Goal: Task Accomplishment & Management: Manage account settings

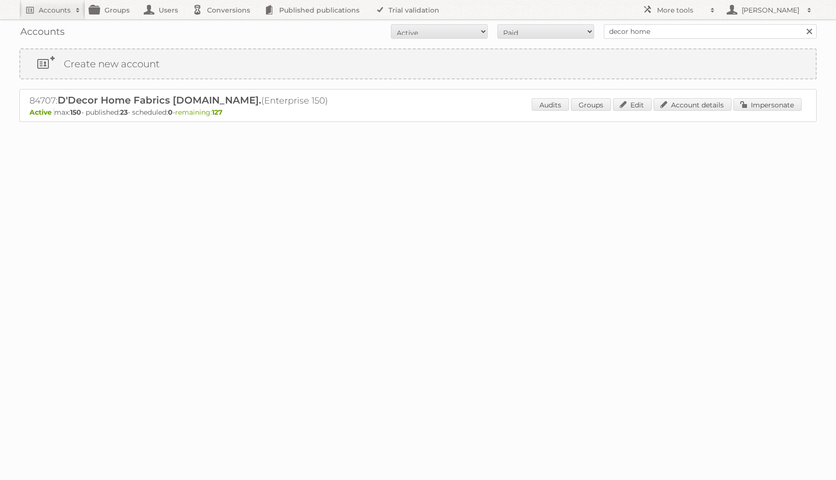
click at [44, 103] on h2 "84707: D'Decor Home Fabrics Pvt.Ltd. (Enterprise 150)" at bounding box center [199, 100] width 339 height 13
copy h2 "84707"
click at [656, 101] on link "Account details" at bounding box center [693, 104] width 78 height 13
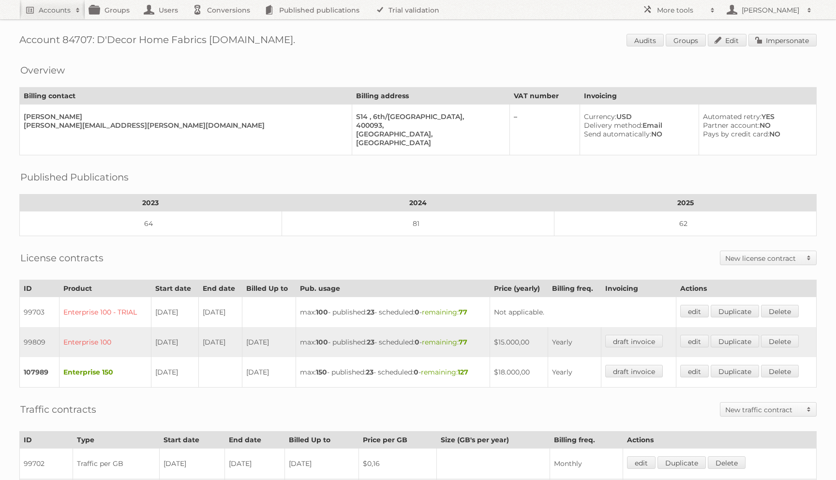
scroll to position [271, 0]
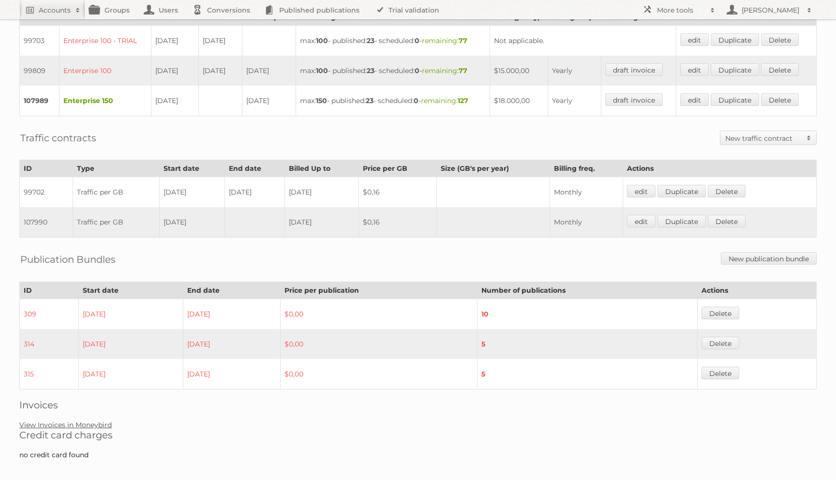
click at [109, 420] on link "View Invoices in Moneybird" at bounding box center [65, 424] width 92 height 9
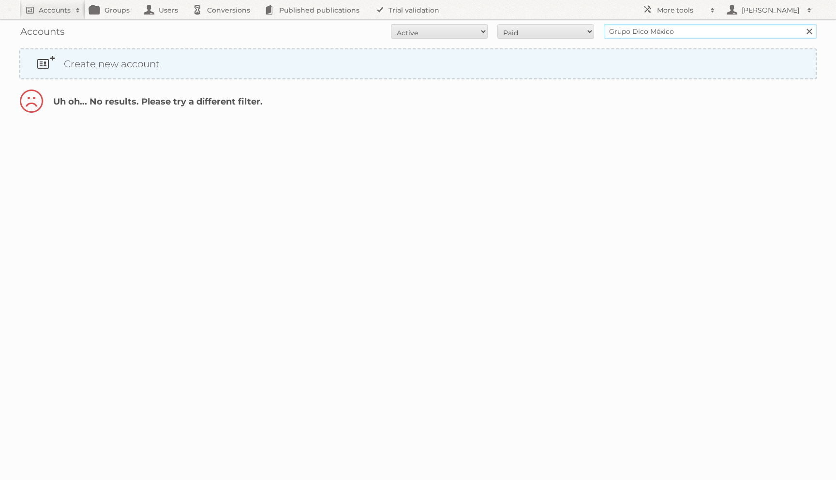
drag, startPoint x: 646, startPoint y: 32, endPoint x: 741, endPoint y: 51, distance: 97.1
click at [741, 51] on div "Accounts All Active Expired Pending All Paid Trials Self service Grupo Dico [GE…" at bounding box center [418, 64] width 836 height 128
type input "Grupo Dico"
click at [802, 24] on input "Search" at bounding box center [809, 31] width 15 height 15
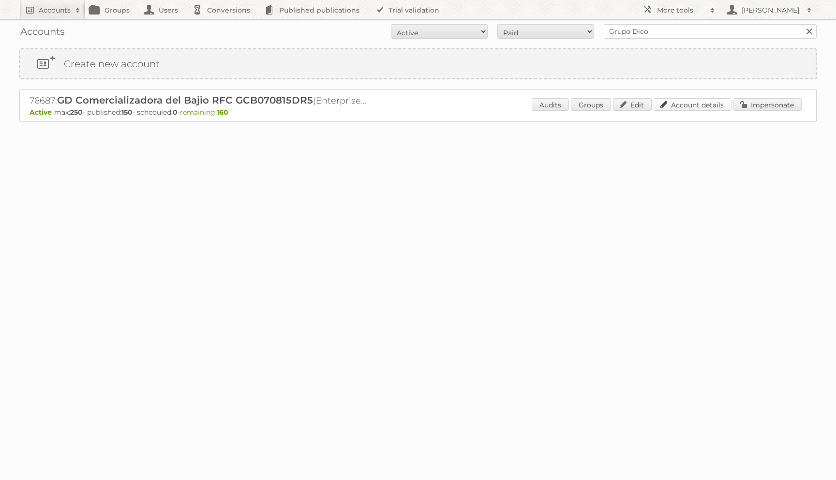
click at [719, 107] on link "Account details" at bounding box center [693, 104] width 78 height 13
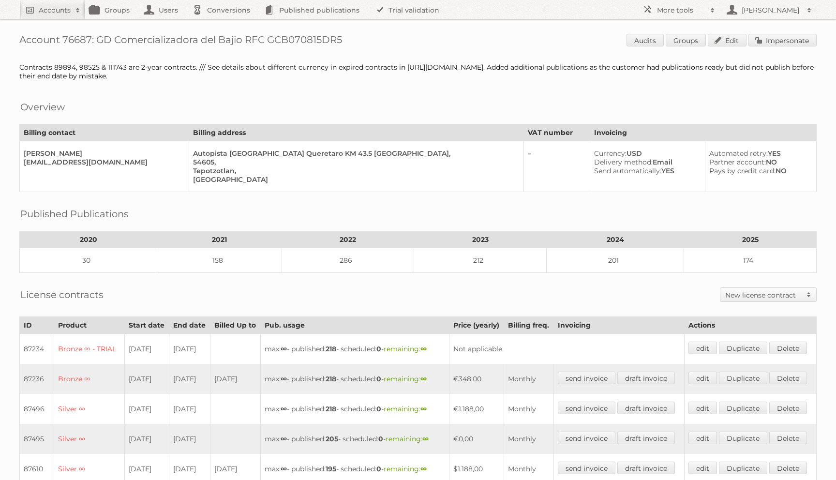
click at [75, 34] on h1 "Account 76687: GD Comercializadora del Bajio RFC GCB070815DR5 Audits Groups Edi…" at bounding box center [417, 41] width 797 height 15
copy h1 "76687"
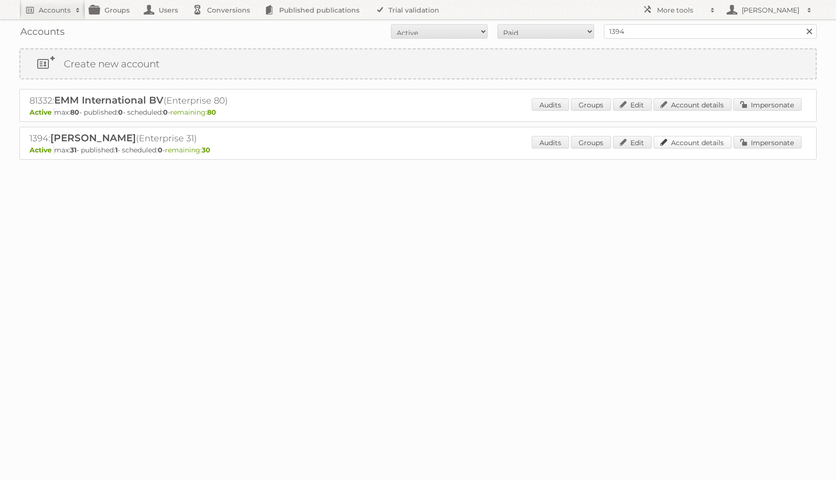
click at [689, 142] on link "Account details" at bounding box center [693, 142] width 78 height 13
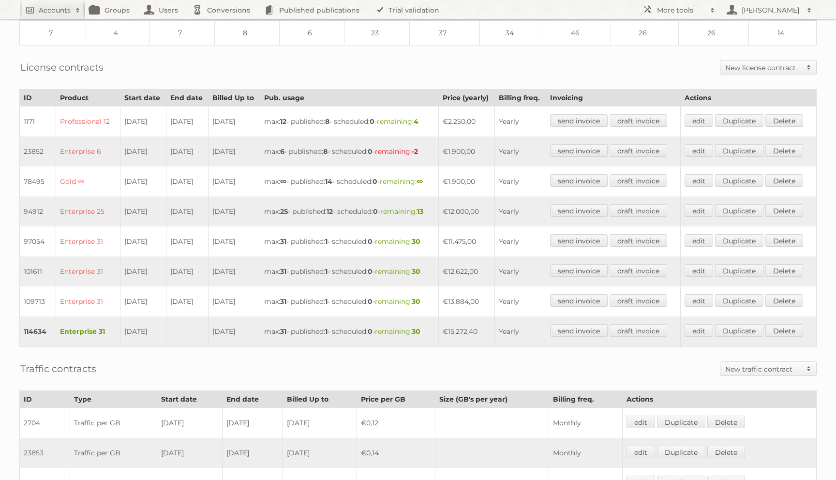
scroll to position [241, 0]
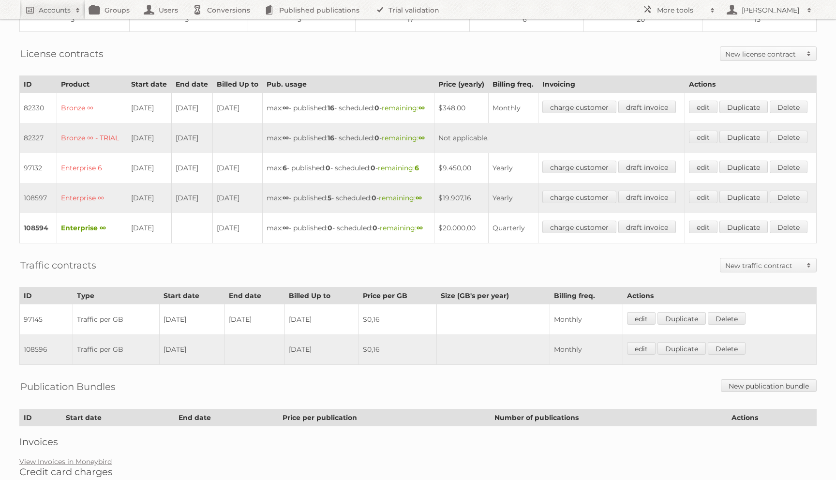
scroll to position [205, 0]
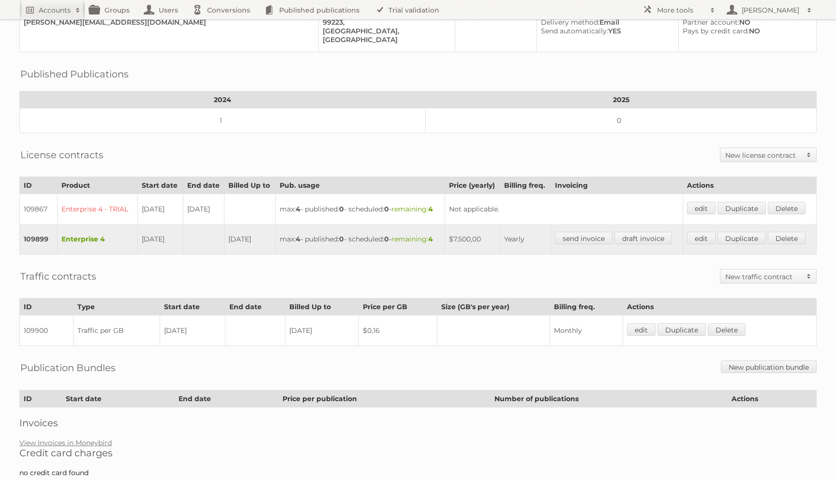
scroll to position [102, 0]
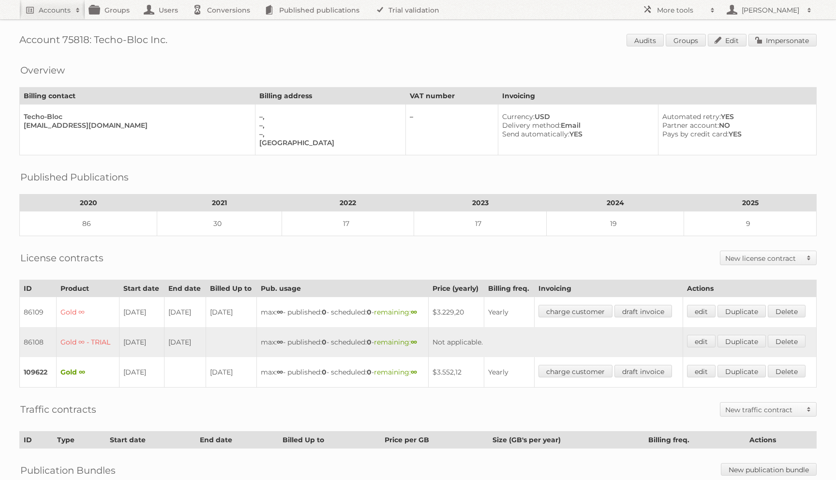
click at [727, 257] on h2 "New license contract" at bounding box center [763, 258] width 76 height 10
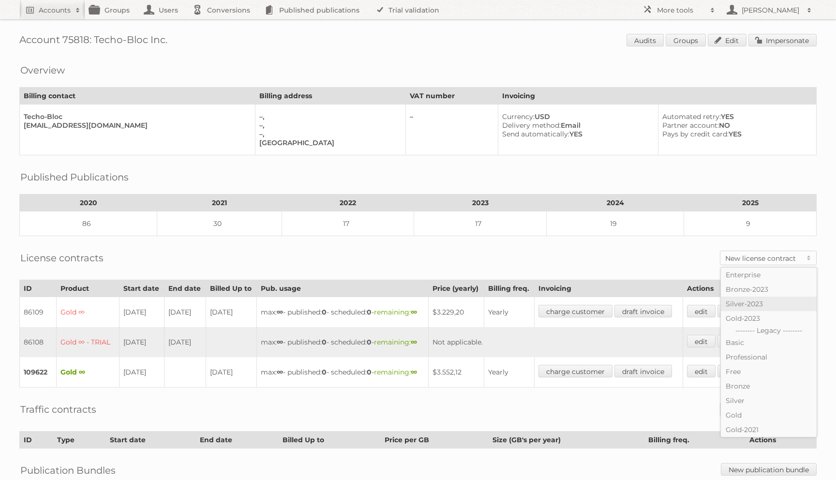
click at [742, 306] on link "Silver-2023" at bounding box center [769, 304] width 96 height 15
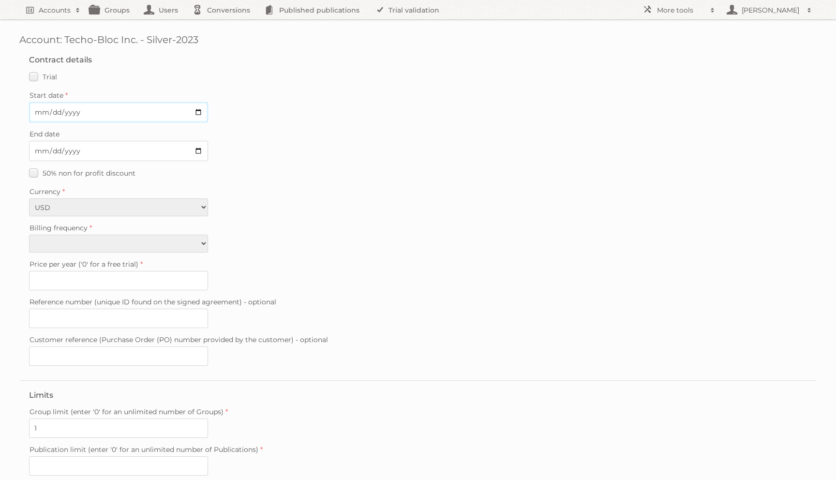
click at [37, 115] on input "Start date" at bounding box center [118, 112] width 179 height 20
type input "2025-09-11"
click at [68, 252] on fieldset "Contract details Trial Verified trial Start date 2025-09-11 End date 50% non fo…" at bounding box center [417, 212] width 797 height 335
click at [68, 245] on select "Monthly Yearly" at bounding box center [118, 244] width 179 height 18
select select "yearly"
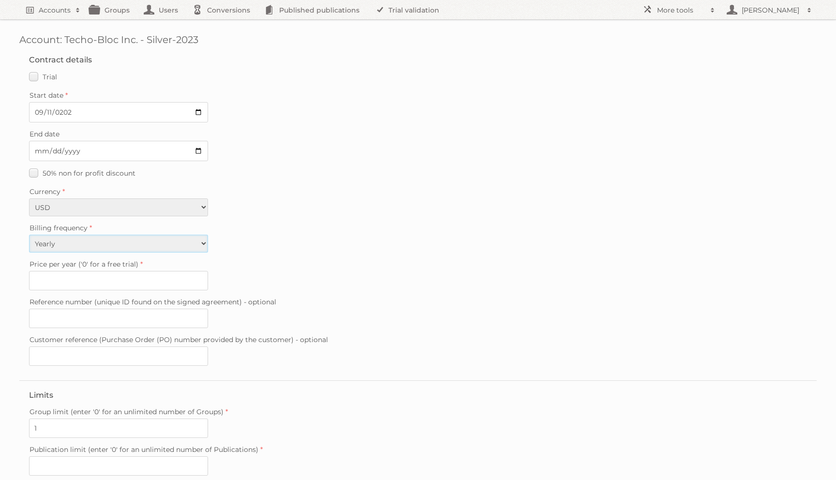
click at [29, 235] on select "Monthly Yearly" at bounding box center [118, 244] width 179 height 18
type input "1242"
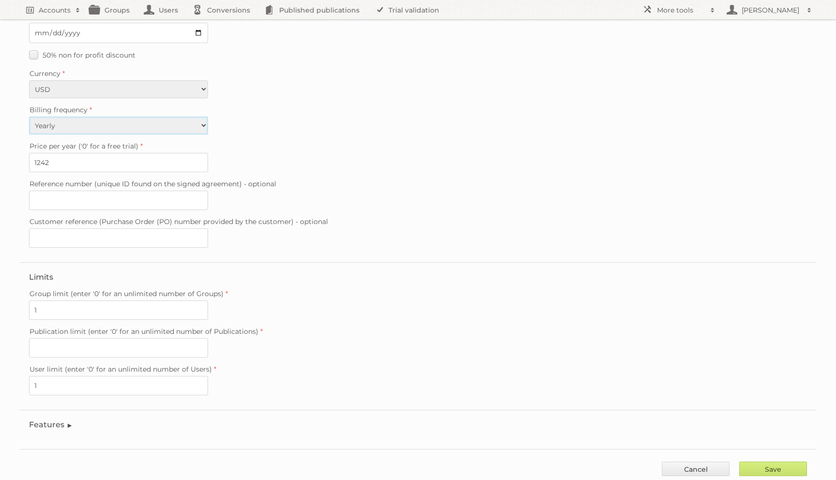
scroll to position [131, 0]
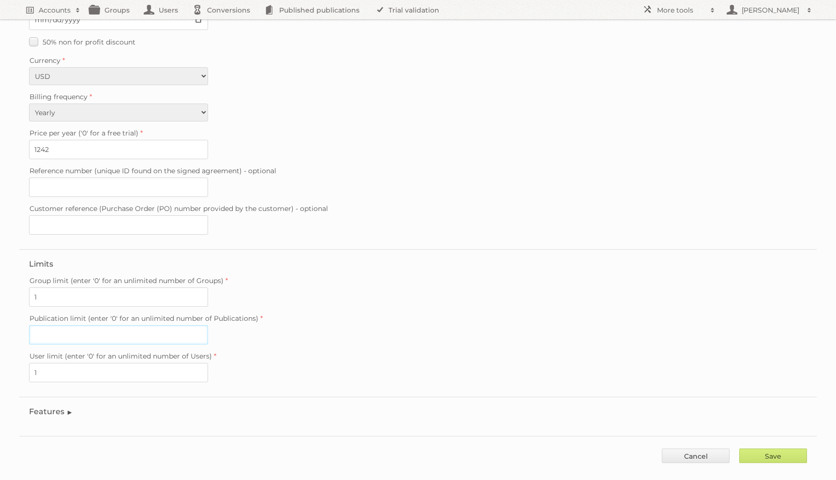
click at [82, 325] on input "Publication limit (enter '0' for an unlimited number of Publications)" at bounding box center [118, 334] width 179 height 19
type input "0"
click at [742, 448] on input "Save" at bounding box center [773, 455] width 68 height 15
type input "..."
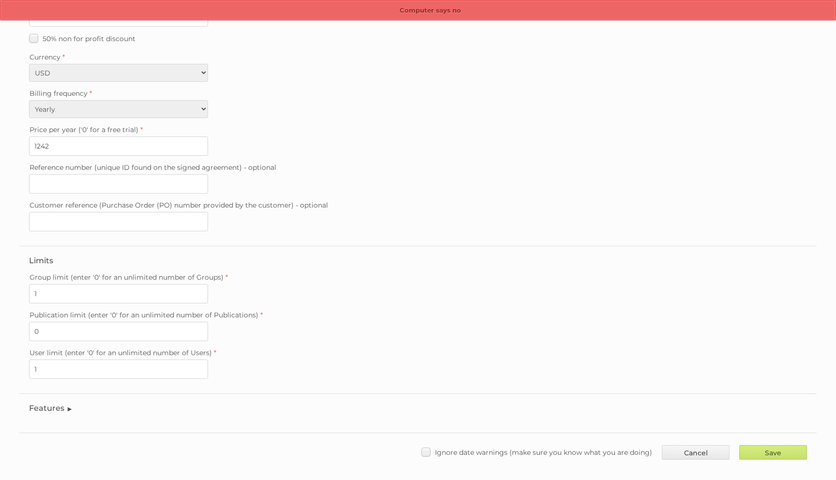
scroll to position [136, 0]
click at [486, 446] on span "Ignore date warnings (make sure you know what you are doing)" at bounding box center [543, 450] width 217 height 9
click at [0, 0] on input "Ignore date warnings (make sure you know what you are doing)" at bounding box center [0, 0] width 0 height 0
click at [788, 447] on input "Save" at bounding box center [773, 450] width 68 height 15
type input "..."
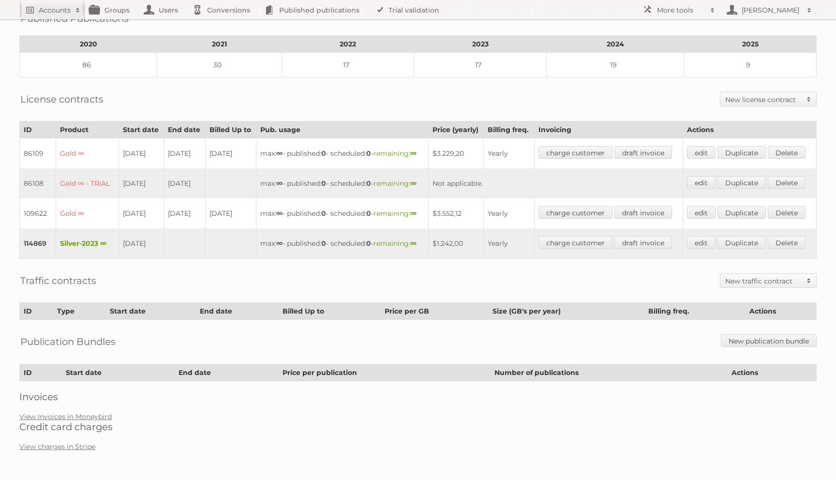
scroll to position [191, 0]
click at [707, 210] on link "edit" at bounding box center [701, 212] width 29 height 13
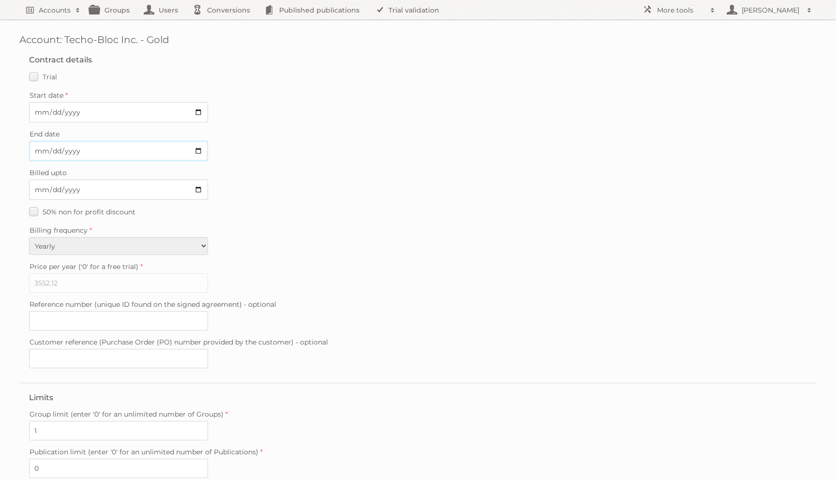
click at [38, 154] on input "[DATE]" at bounding box center [118, 151] width 179 height 20
type input "[DATE]"
click at [72, 190] on input "[DATE]" at bounding box center [118, 189] width 179 height 20
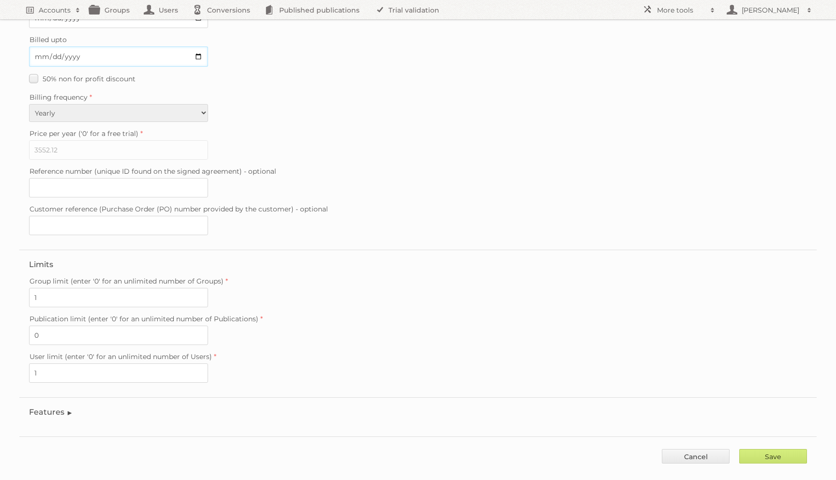
scroll to position [138, 0]
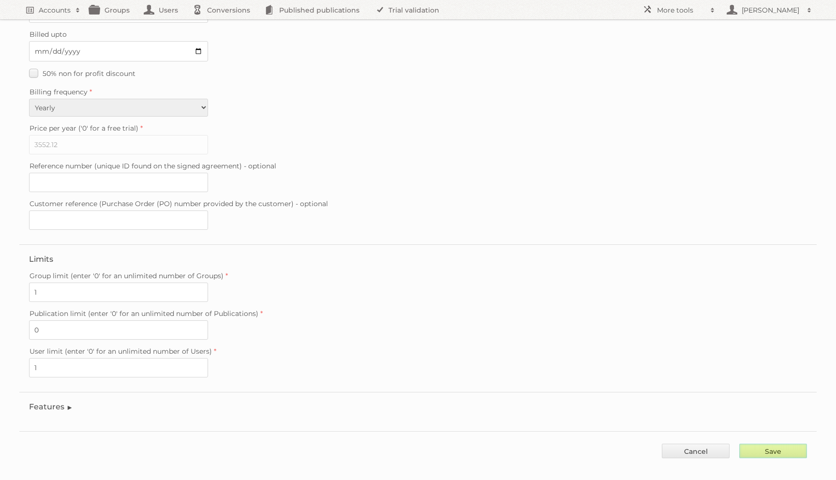
click at [754, 444] on input "Save" at bounding box center [773, 451] width 68 height 15
type input "..."
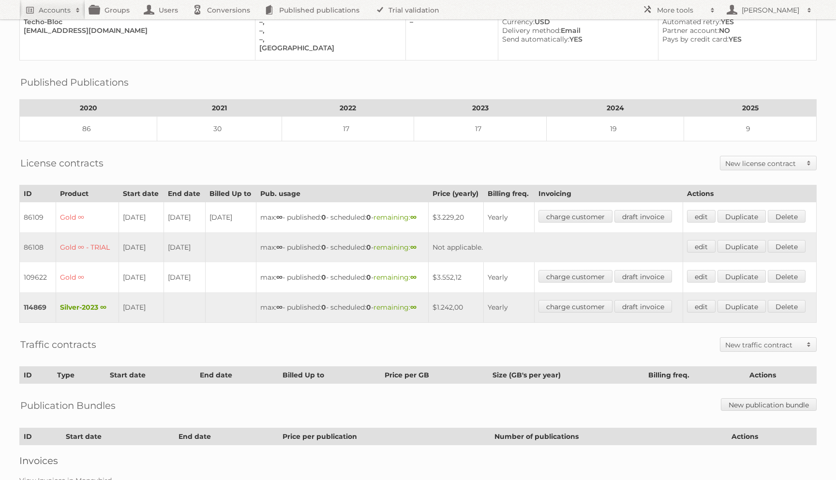
scroll to position [96, 0]
click at [702, 282] on link "edit" at bounding box center [701, 275] width 29 height 13
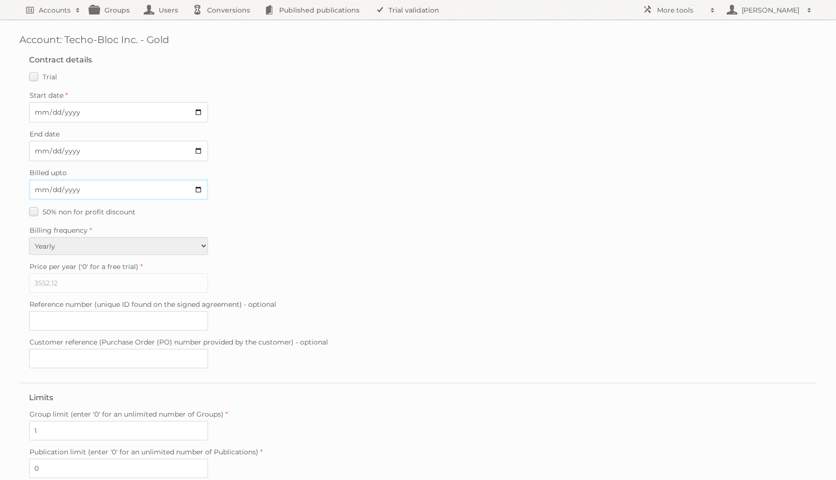
click at [41, 190] on input "Billed upto" at bounding box center [118, 189] width 179 height 20
type input "[DATE]"
type input "..."
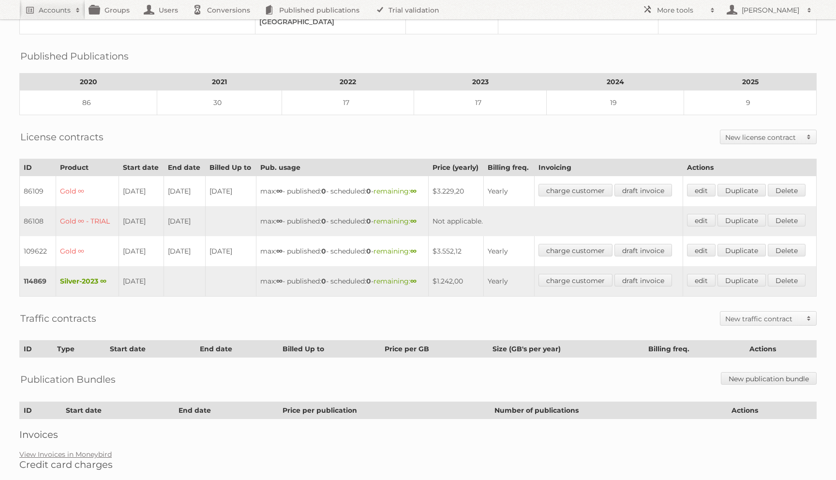
scroll to position [123, 0]
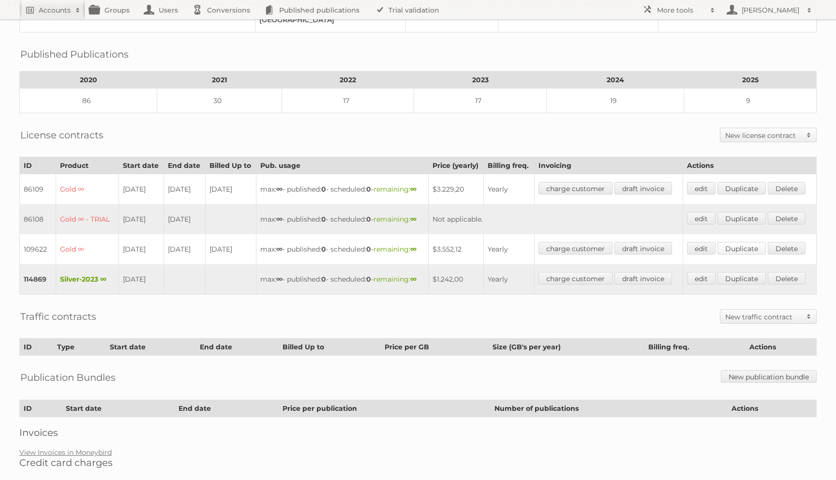
click at [749, 254] on link "Duplicate" at bounding box center [741, 248] width 48 height 13
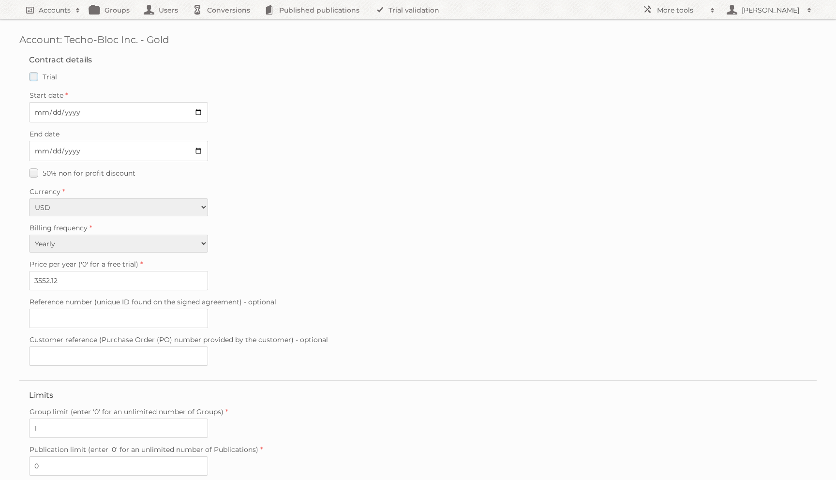
click at [30, 77] on label "Trial" at bounding box center [43, 77] width 28 height 14
click at [0, 0] on input "Trial" at bounding box center [0, 0] width 0 height 0
type input "0"
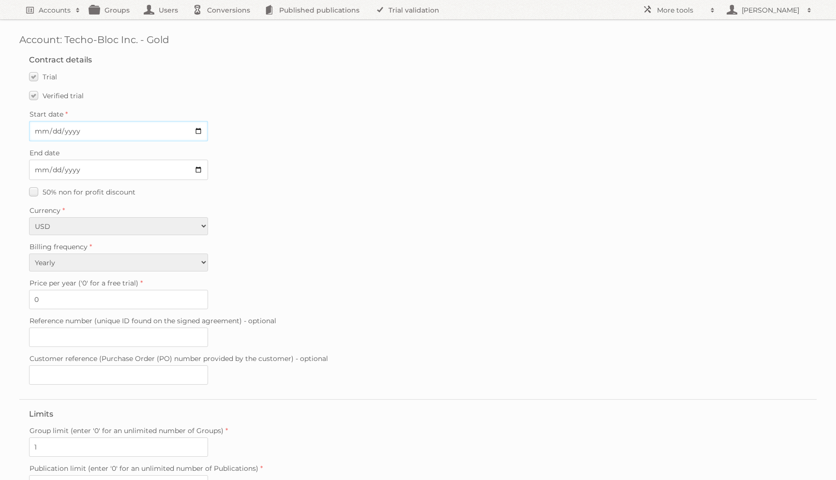
click at [42, 134] on input "Start date" at bounding box center [118, 131] width 179 height 20
type input "2025-08-28"
click at [38, 168] on input "End date" at bounding box center [118, 170] width 179 height 20
type input "2025-09-10"
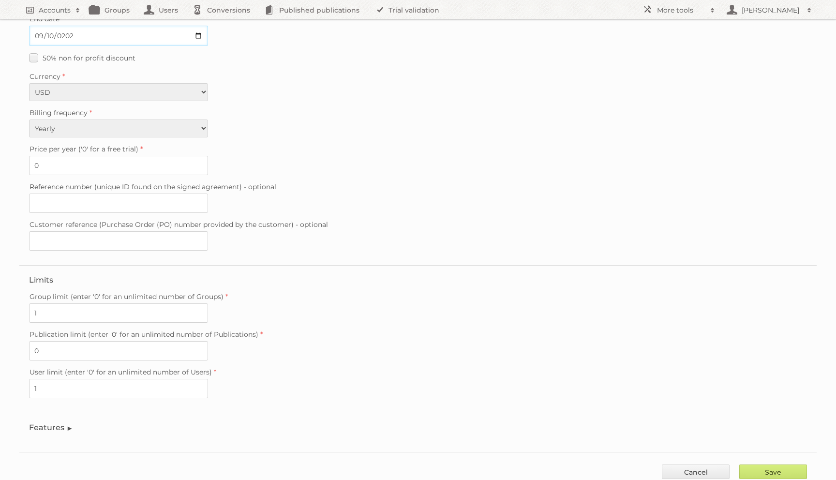
scroll to position [155, 0]
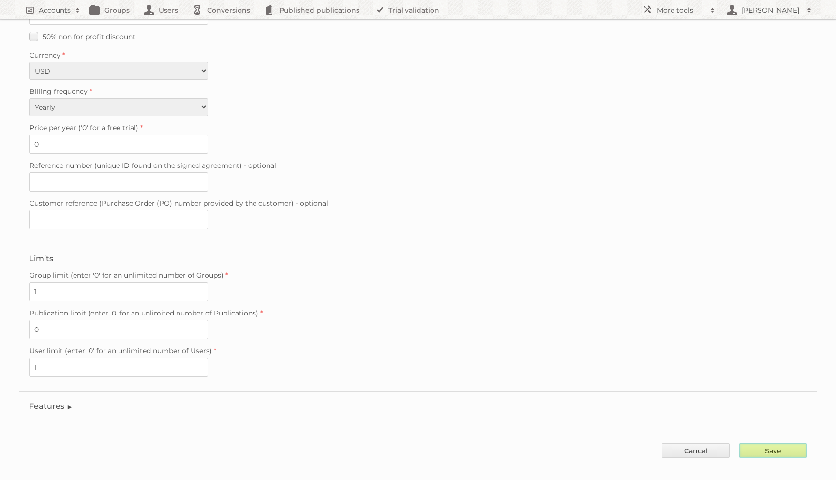
click at [790, 443] on input "Save" at bounding box center [773, 450] width 68 height 15
type input "..."
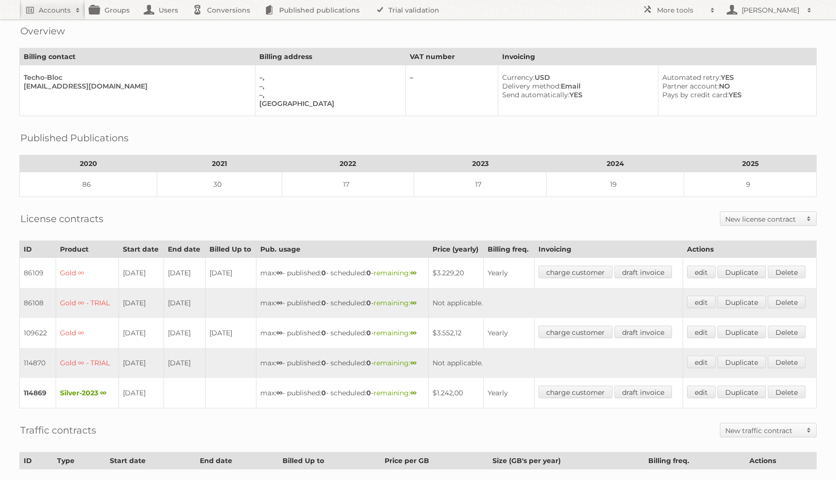
scroll to position [261, 0]
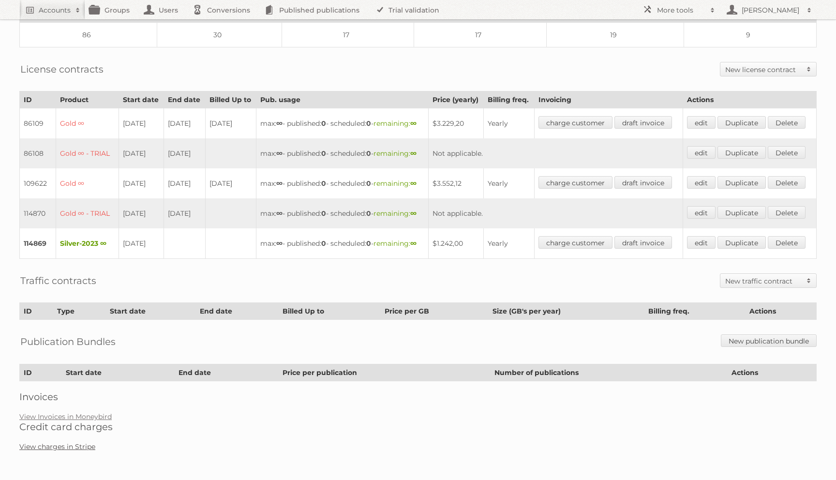
click at [77, 449] on link "View charges in Stripe" at bounding box center [57, 446] width 76 height 9
click at [70, 415] on link "View Invoices in Moneybird" at bounding box center [65, 416] width 92 height 9
click at [594, 236] on link "charge customer" at bounding box center [575, 242] width 74 height 13
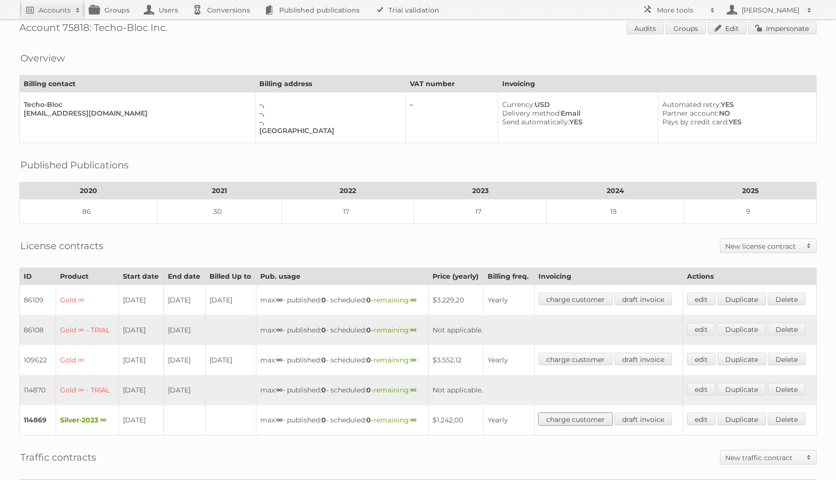
scroll to position [0, 0]
